Goal: Task Accomplishment & Management: Complete application form

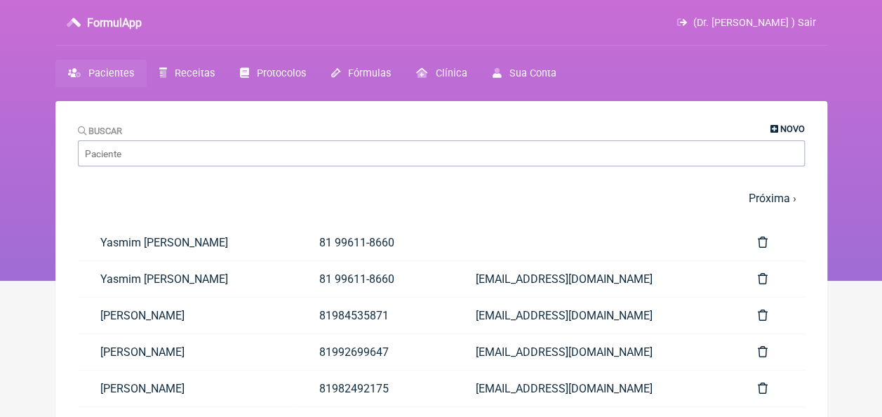
click at [786, 126] on span "Novo" at bounding box center [792, 128] width 25 height 11
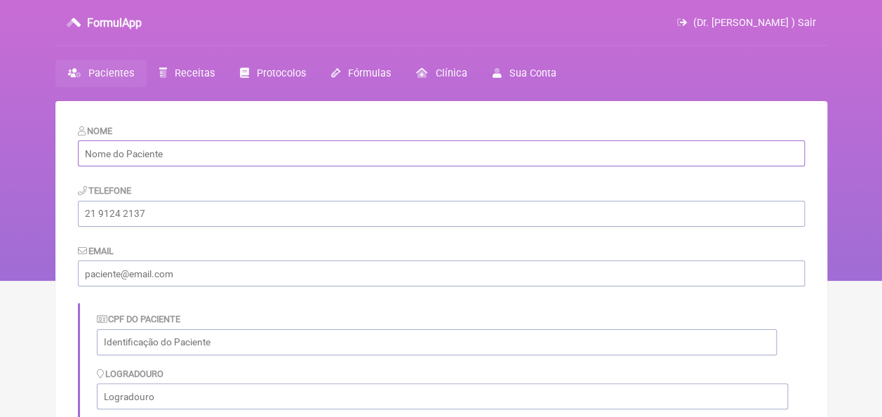
click at [286, 153] on input "text" at bounding box center [441, 153] width 727 height 26
click at [105, 71] on span "Pacientes" at bounding box center [111, 73] width 46 height 12
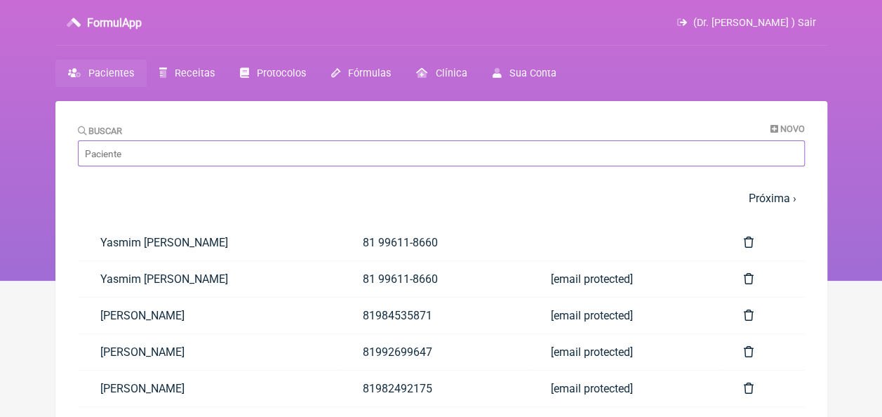
click at [132, 157] on input "Buscar" at bounding box center [441, 153] width 727 height 26
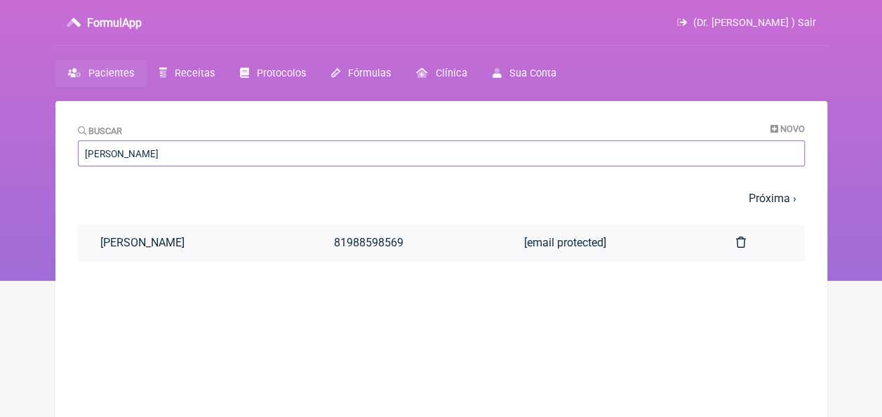
type input "[PERSON_NAME]"
click at [170, 240] on link "[PERSON_NAME]" at bounding box center [195, 242] width 234 height 36
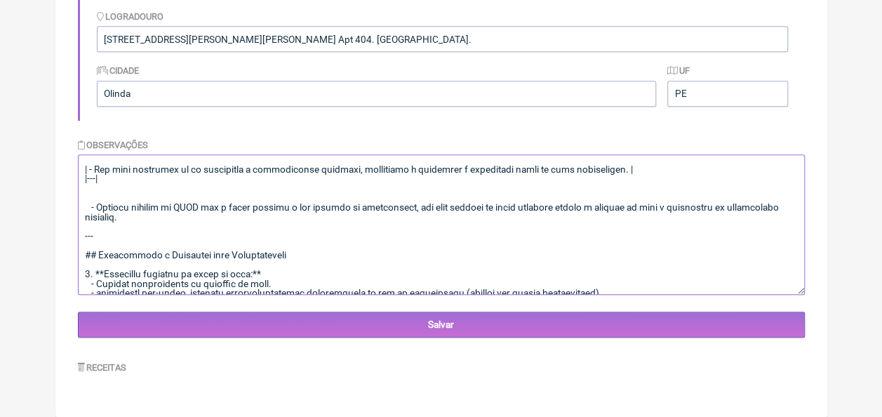
scroll to position [838, 0]
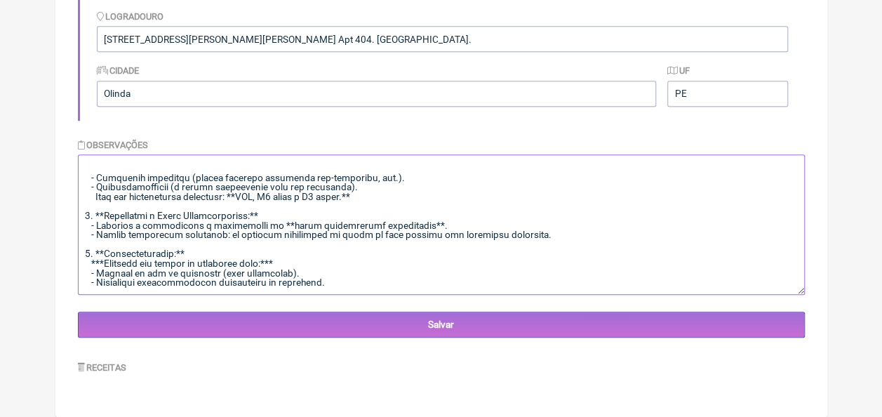
drag, startPoint x: 82, startPoint y: 163, endPoint x: 513, endPoint y: 303, distance: 453.7
click at [513, 303] on form "Nome [PERSON_NAME] Telefone [PHONE_NUMBER] Email [EMAIL_ADDRESS][DOMAIN_NAME] C…" at bounding box center [441, 51] width 727 height 571
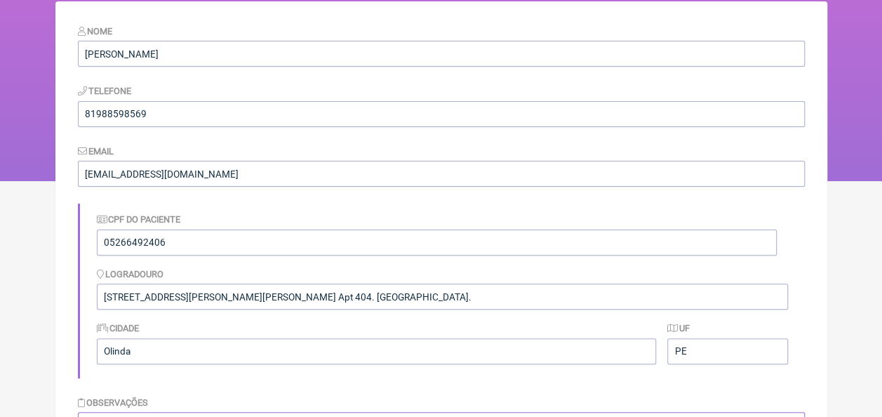
scroll to position [0, 0]
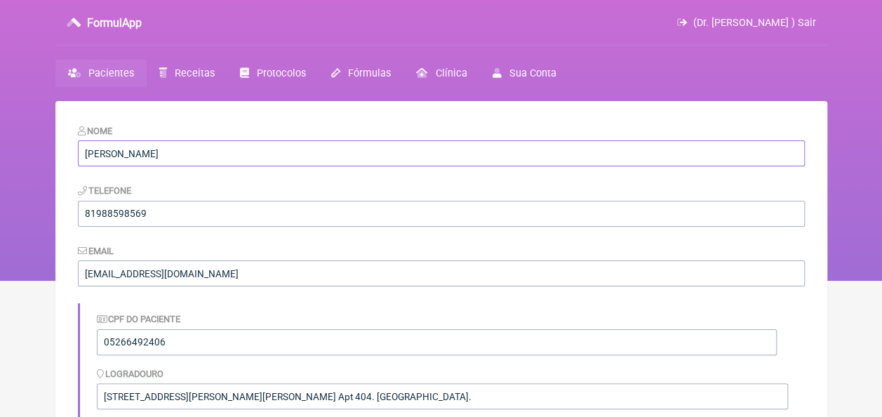
drag, startPoint x: 196, startPoint y: 159, endPoint x: 70, endPoint y: 164, distance: 125.7
click at [123, 70] on span "Pacientes" at bounding box center [111, 73] width 46 height 12
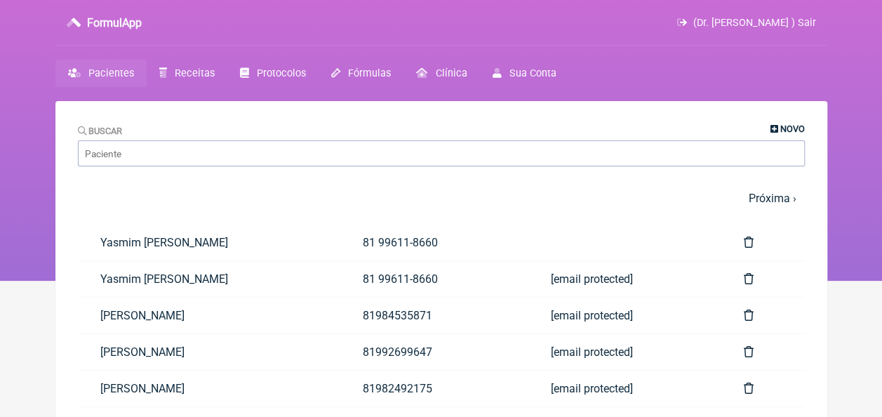
click at [791, 127] on span "Novo" at bounding box center [792, 128] width 25 height 11
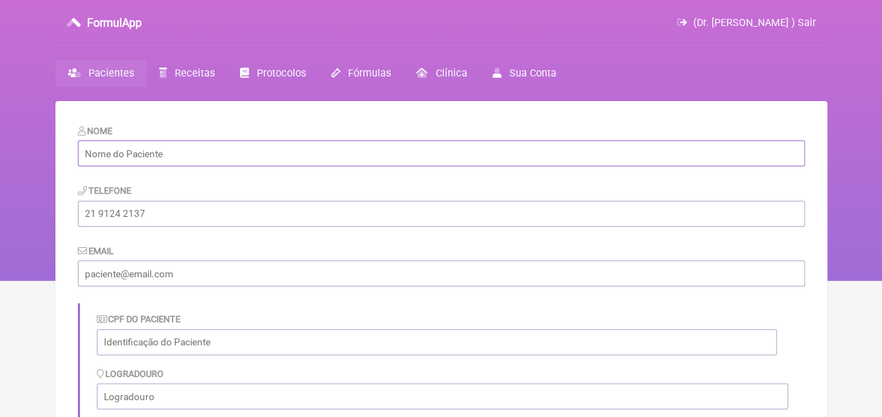
paste input "[PERSON_NAME]"
type input "[PERSON_NAME]"
paste input "072.562.514-75"
type input "072.562.514-75"
click at [198, 276] on input "email" at bounding box center [441, 273] width 727 height 26
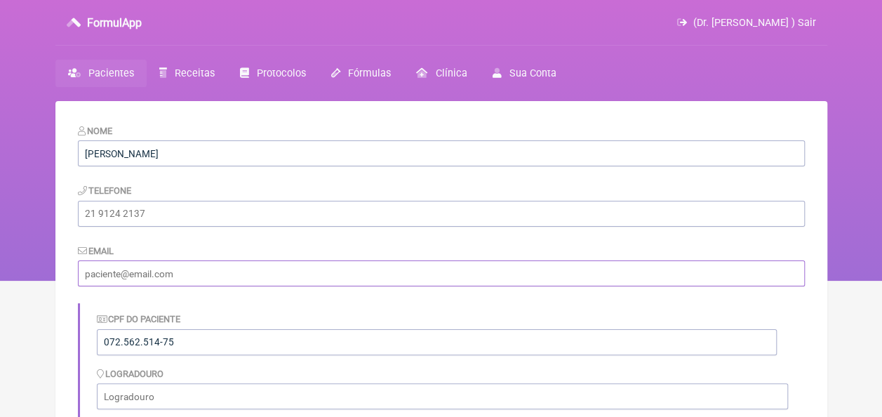
type input "[EMAIL_ADDRESS][DOMAIN_NAME]"
type input "81996794639"
type input "Selecione uma UF"
click at [318, 307] on div "CPF do Paciente 072.562.514-75" at bounding box center [442, 333] width 691 height 54
drag, startPoint x: 159, startPoint y: 214, endPoint x: 69, endPoint y: 214, distance: 89.1
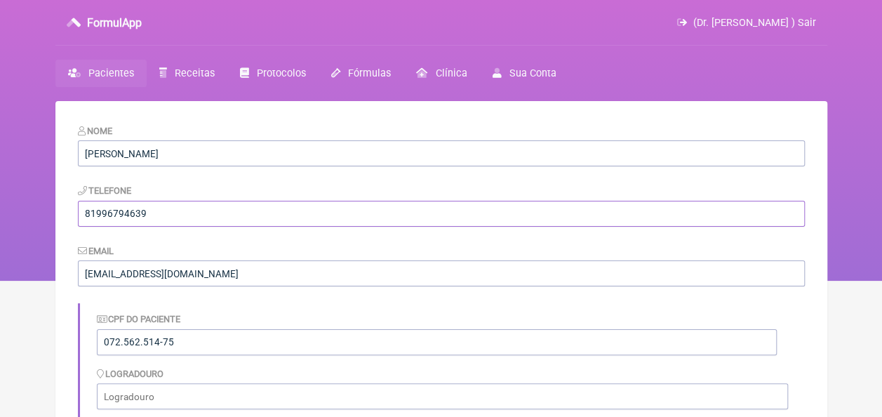
click at [69, 214] on main "Nome [PERSON_NAME] Telefone [PHONE_NUMBER] Email [EMAIL_ADDRESS][DOMAIN_NAME] C…" at bounding box center [441, 420] width 772 height 638
paste input "[PHONE_NUMBER]"
type input "[PHONE_NUMBER]"
click at [259, 162] on input "[PERSON_NAME]" at bounding box center [441, 153] width 727 height 26
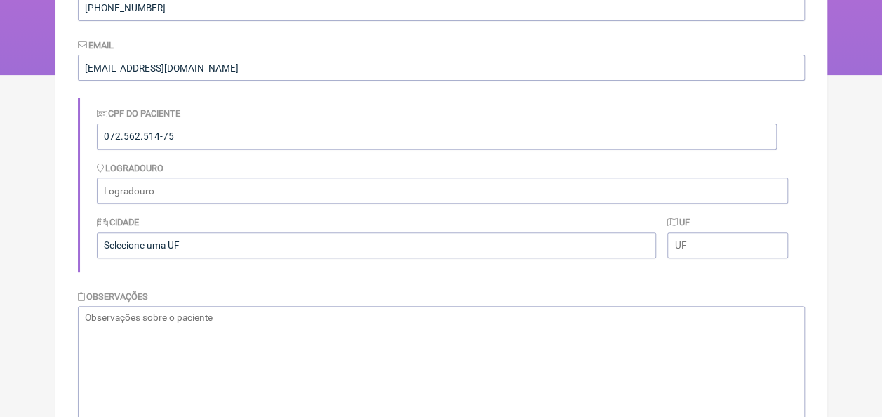
scroll to position [210, 0]
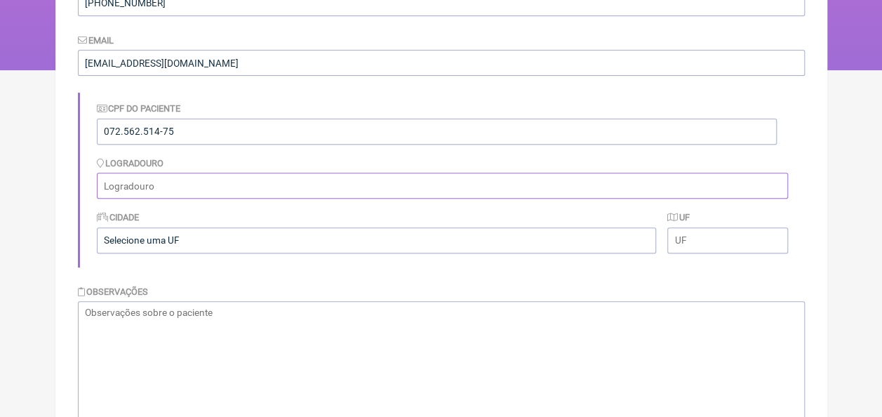
paste input "[STREET_ADDRESS] e [GEOGRAPHIC_DATA]"
drag, startPoint x: 256, startPoint y: 184, endPoint x: 321, endPoint y: 184, distance: 64.5
click at [321, 184] on input "[STREET_ADDRESS] e [GEOGRAPHIC_DATA]" at bounding box center [442, 186] width 691 height 26
type input "[STREET_ADDRESS],"
paste input "Abreu e Lima"
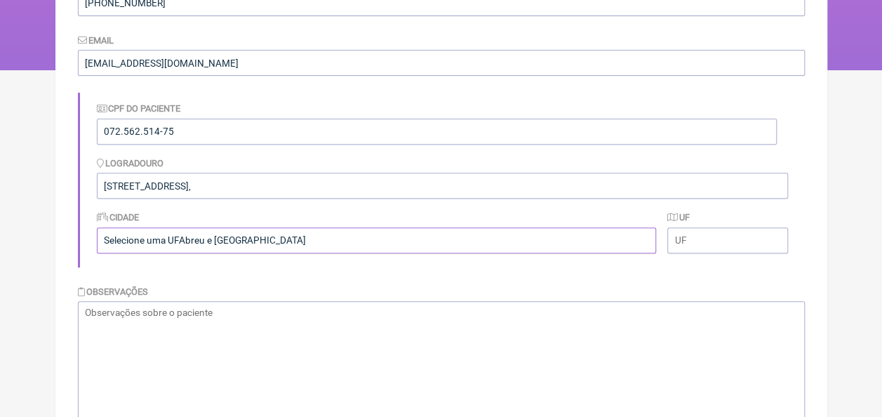
drag, startPoint x: 180, startPoint y: 240, endPoint x: 98, endPoint y: 239, distance: 82.1
click at [98, 239] on input "Selecione uma UFAbreu e [GEOGRAPHIC_DATA]" at bounding box center [377, 240] width 560 height 26
type input "Abreu e Lima"
click at [704, 242] on input "text" at bounding box center [727, 240] width 120 height 26
type input "PE"
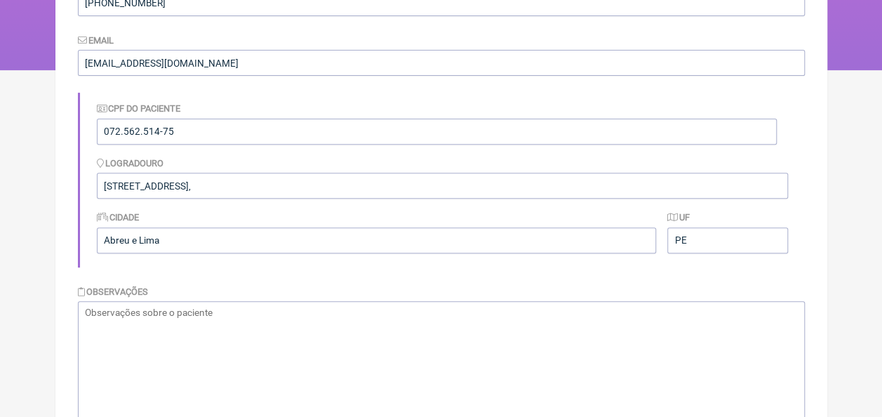
click at [439, 210] on div "Cidade Abreu e [GEOGRAPHIC_DATA]" at bounding box center [377, 231] width 560 height 43
click at [282, 185] on input "[STREET_ADDRESS]," at bounding box center [442, 186] width 691 height 26
type input "[STREET_ADDRESS]"
paste textarea "Altura 1,69 Peso 79 kg"
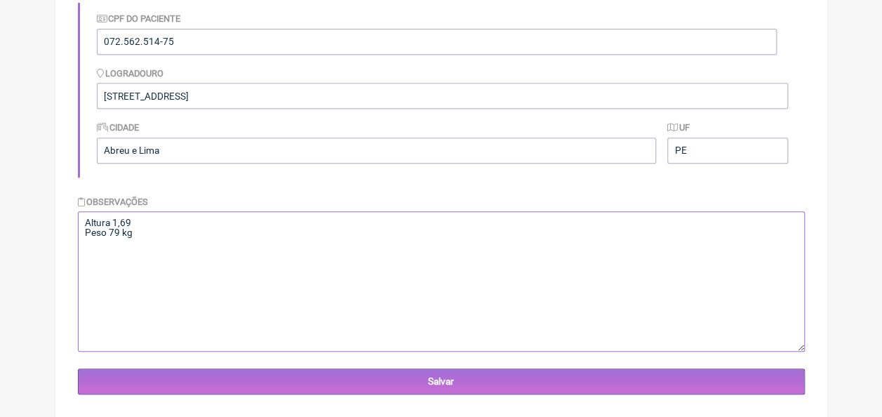
scroll to position [323, 0]
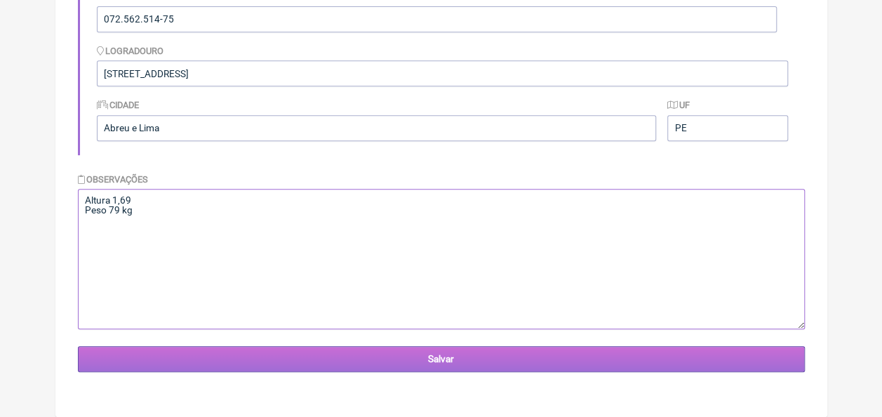
type textarea "Altura 1,69 Peso 79 kg"
click at [485, 370] on input "Salvar" at bounding box center [441, 359] width 727 height 26
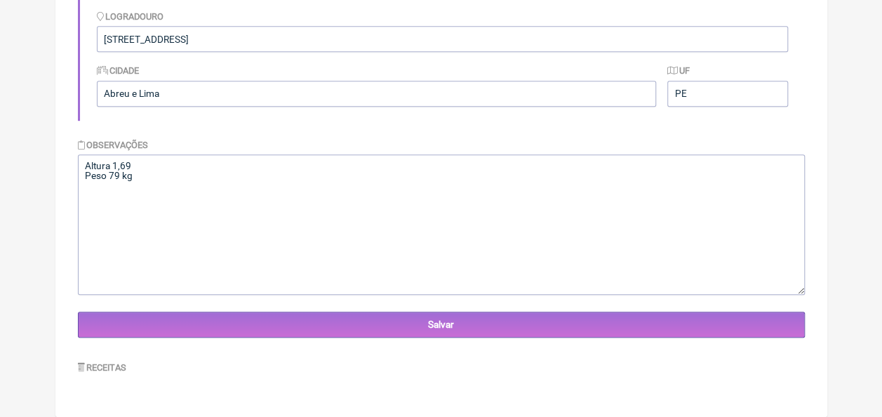
scroll to position [358, 0]
click at [118, 191] on textarea "Altura 1,69 Peso 79 kg" at bounding box center [441, 224] width 727 height 140
click at [139, 184] on textarea "Altura 1,69 Peso 79 kg" at bounding box center [441, 224] width 727 height 140
paste textarea "18/03/1990"
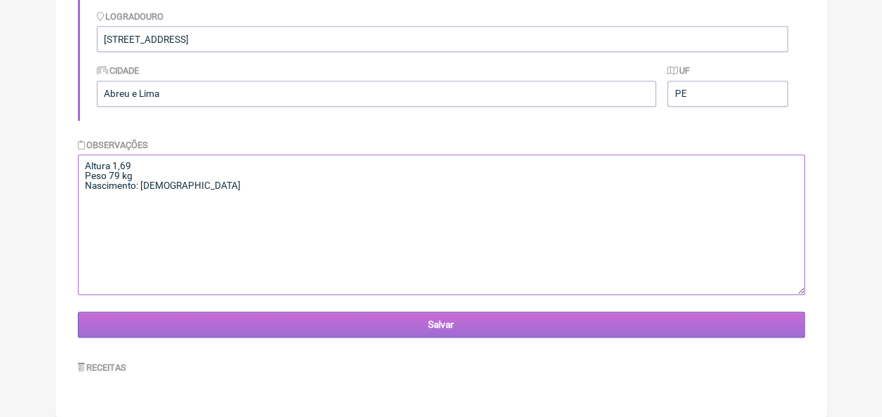
type textarea "Altura 1,69 Peso 79 kg Nascimento: 18/03/1990"
click at [411, 325] on input "Salvar" at bounding box center [441, 324] width 727 height 26
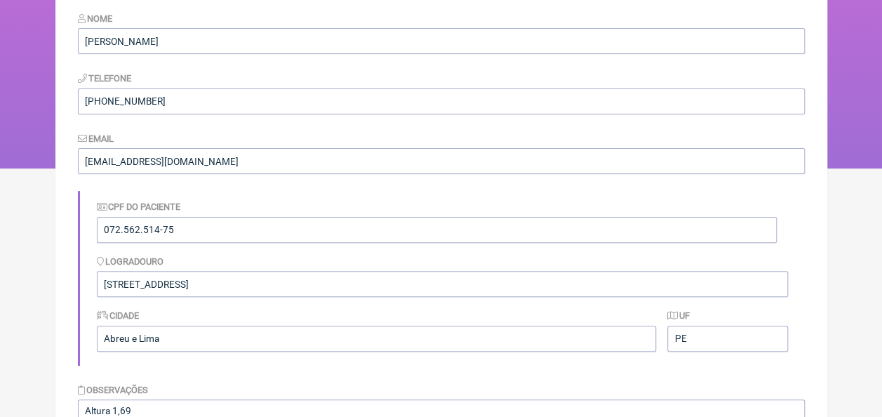
scroll to position [70, 0]
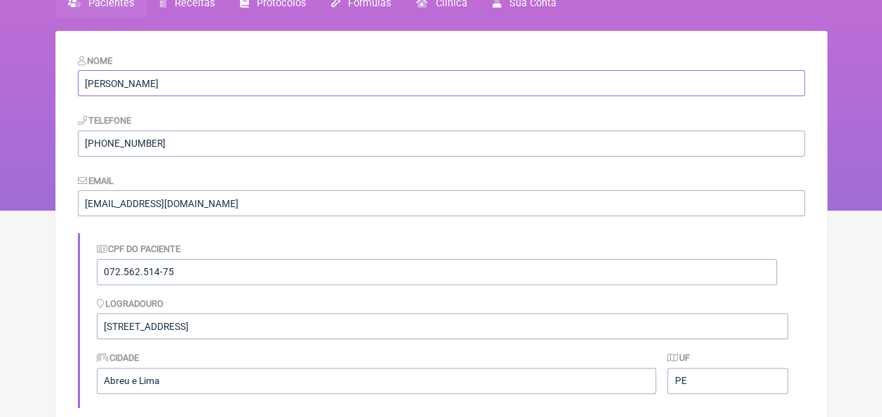
drag, startPoint x: 189, startPoint y: 88, endPoint x: 88, endPoint y: 92, distance: 101.1
click at [60, 91] on main "Nome Rafaele Ribeiro da Silva Telefone 81 8226-6798 Email luzcaxiasmed@gmail.co…" at bounding box center [441, 367] width 772 height 673
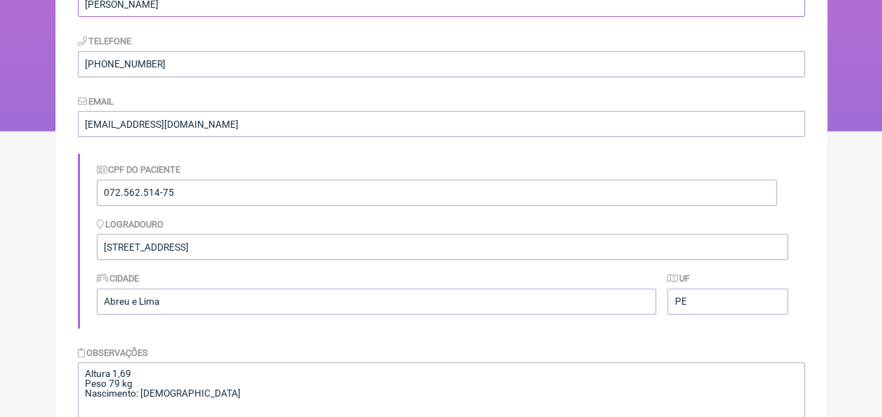
scroll to position [147, 0]
drag, startPoint x: 173, startPoint y: 197, endPoint x: 102, endPoint y: 198, distance: 70.9
click at [102, 198] on input "072.562.514-75" at bounding box center [437, 195] width 680 height 26
drag, startPoint x: 262, startPoint y: 248, endPoint x: 97, endPoint y: 243, distance: 164.9
click at [97, 243] on input "[STREET_ADDRESS]" at bounding box center [442, 249] width 691 height 26
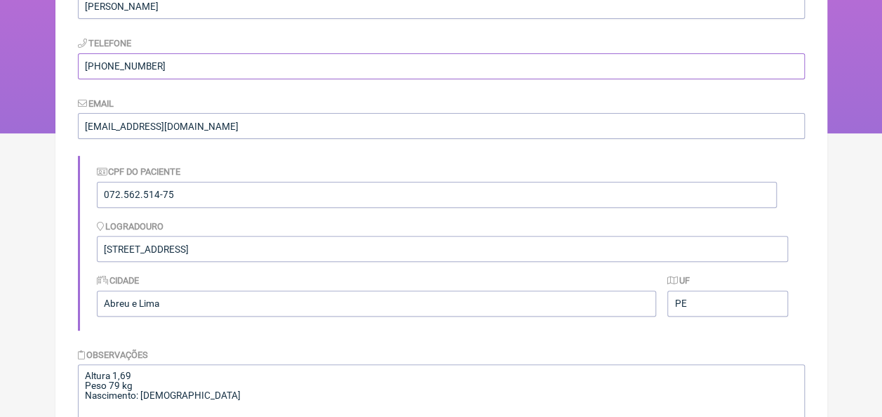
drag, startPoint x: 161, startPoint y: 65, endPoint x: 86, endPoint y: 64, distance: 75.8
click at [86, 64] on input "[PHONE_NUMBER]" at bounding box center [441, 66] width 727 height 26
